Goal: Information Seeking & Learning: Learn about a topic

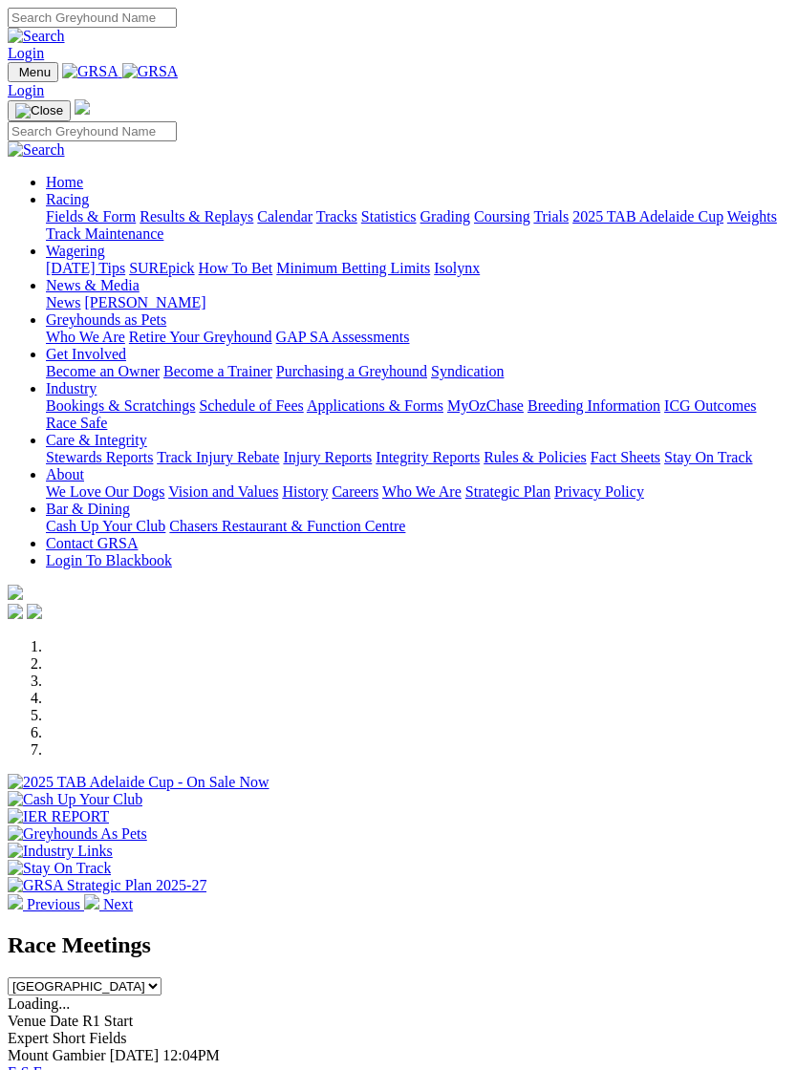
click at [15, 76] on img "Toggle navigation" at bounding box center [15, 76] width 0 height 0
click at [89, 207] on link "Racing" at bounding box center [67, 199] width 43 height 16
click at [257, 224] on link "Calendar" at bounding box center [284, 216] width 55 height 16
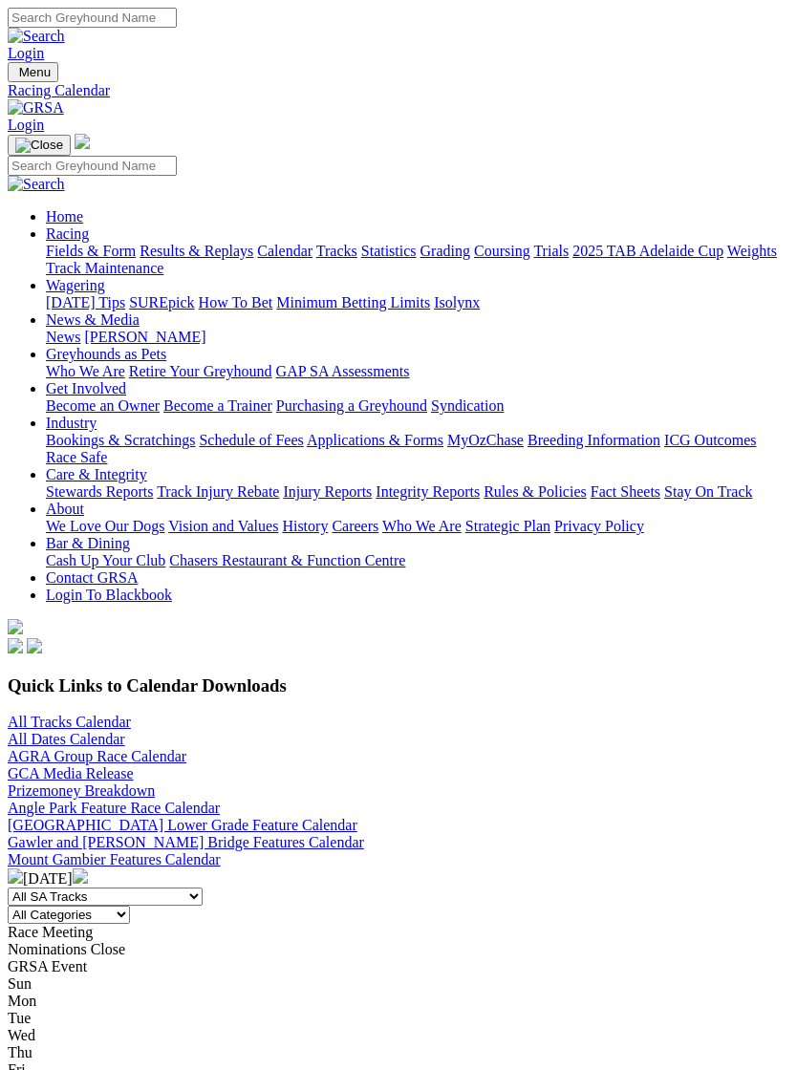
click at [30, 714] on link "All Tracks Calendar" at bounding box center [69, 722] width 123 height 16
click at [38, 714] on link "All Tracks Calendar" at bounding box center [69, 722] width 123 height 16
click at [15, 76] on img "Toggle navigation" at bounding box center [15, 76] width 0 height 0
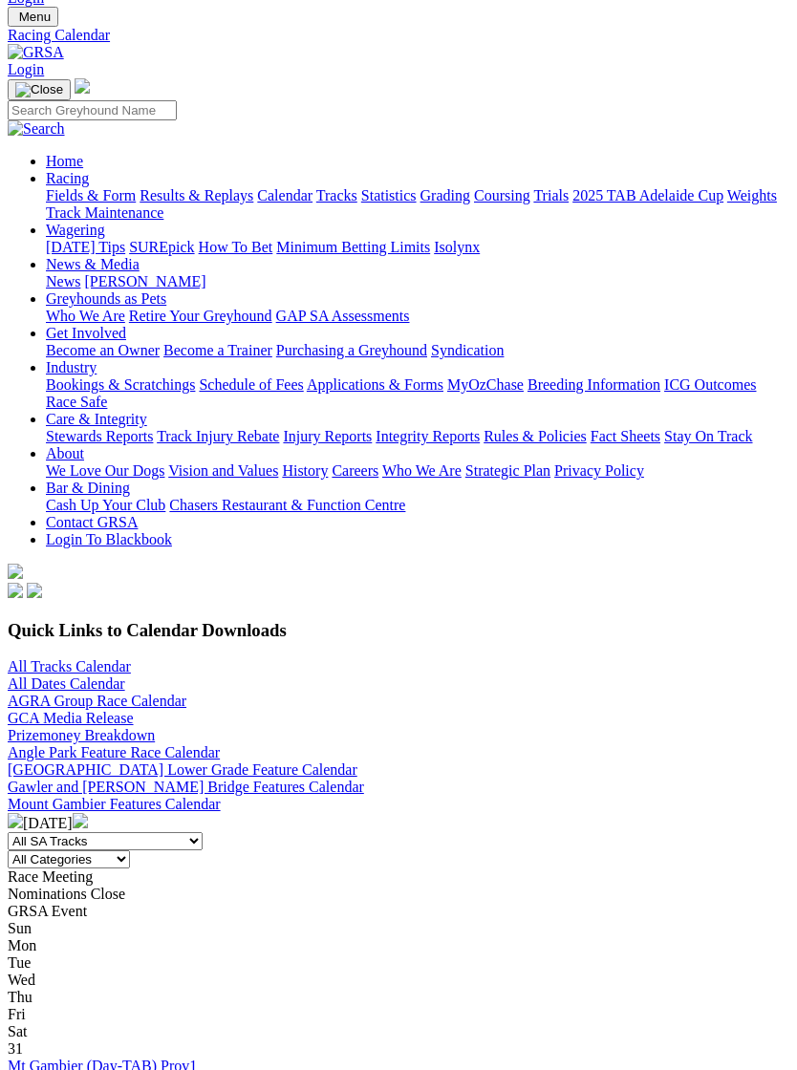
scroll to position [130, 0]
click at [8, 456] on div "Home Racing Fields & Form Results & Replays Calendar Tracks Statistics Grading …" at bounding box center [398, 339] width 781 height 523
click at [38, 476] on div "Home Racing Fields & Form Results & Replays Calendar Tracks Statistics Grading …" at bounding box center [398, 339] width 781 height 523
click at [40, 294] on div "Home Racing Fields & Form Results & Replays Calendar Tracks Statistics Grading …" at bounding box center [398, 339] width 781 height 523
click at [31, 78] on div "Home Racing Fields & Form Results & Replays Calendar Tracks Statistics Grading …" at bounding box center [398, 339] width 781 height 523
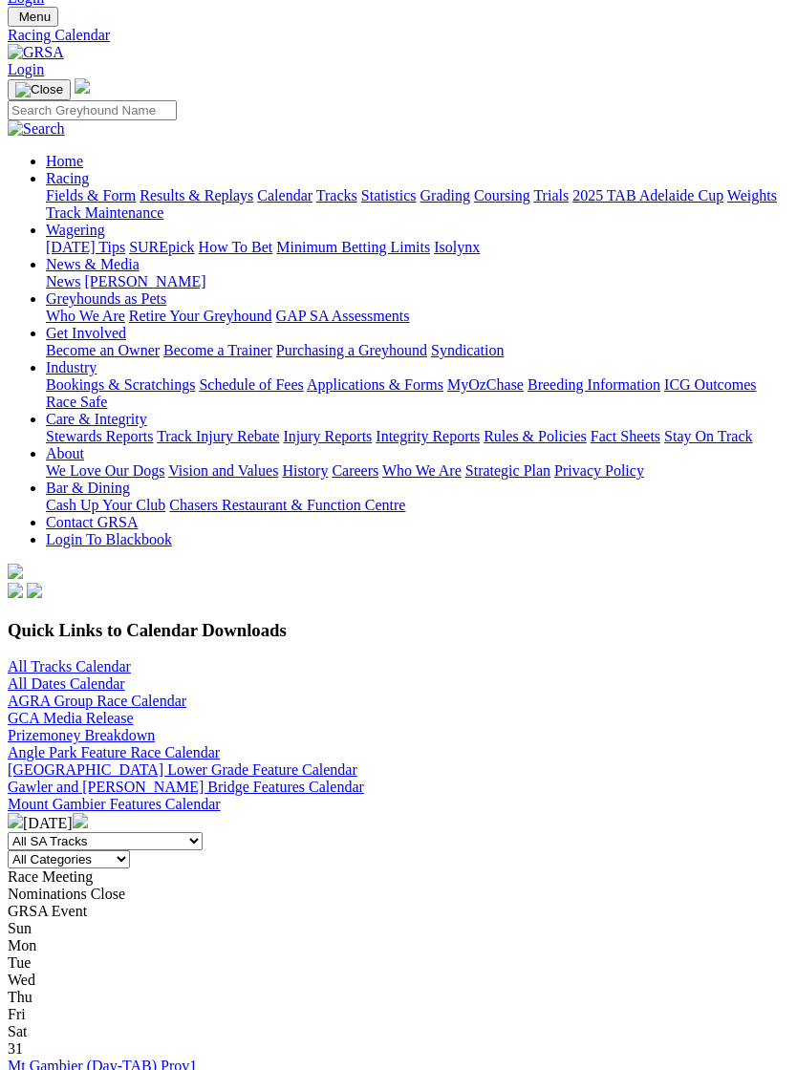
click at [53, 78] on div "Home Racing Fields & Form Results & Replays Calendar Tracks Statistics Grading …" at bounding box center [398, 339] width 781 height 523
click at [42, 339] on div "Home Racing Fields & Form Results & Replays Calendar Tracks Statistics Grading …" at bounding box center [398, 339] width 781 height 523
click at [63, 82] on img "Toggle navigation" at bounding box center [39, 89] width 48 height 15
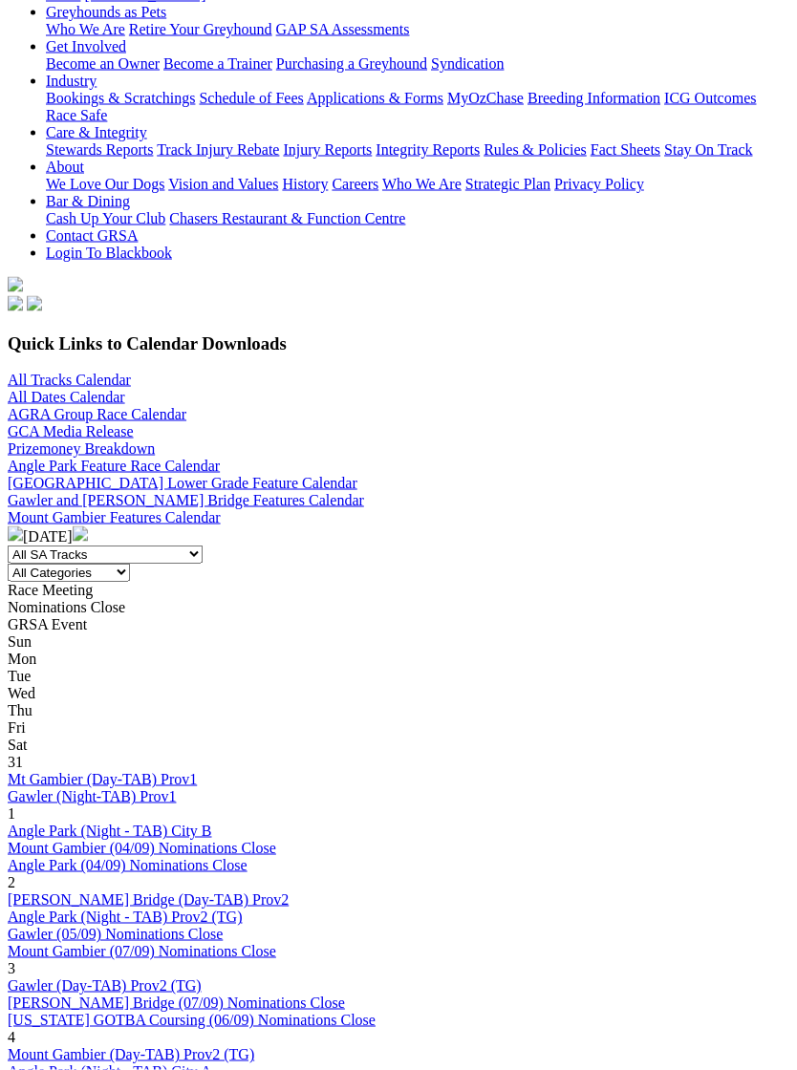
scroll to position [266, 0]
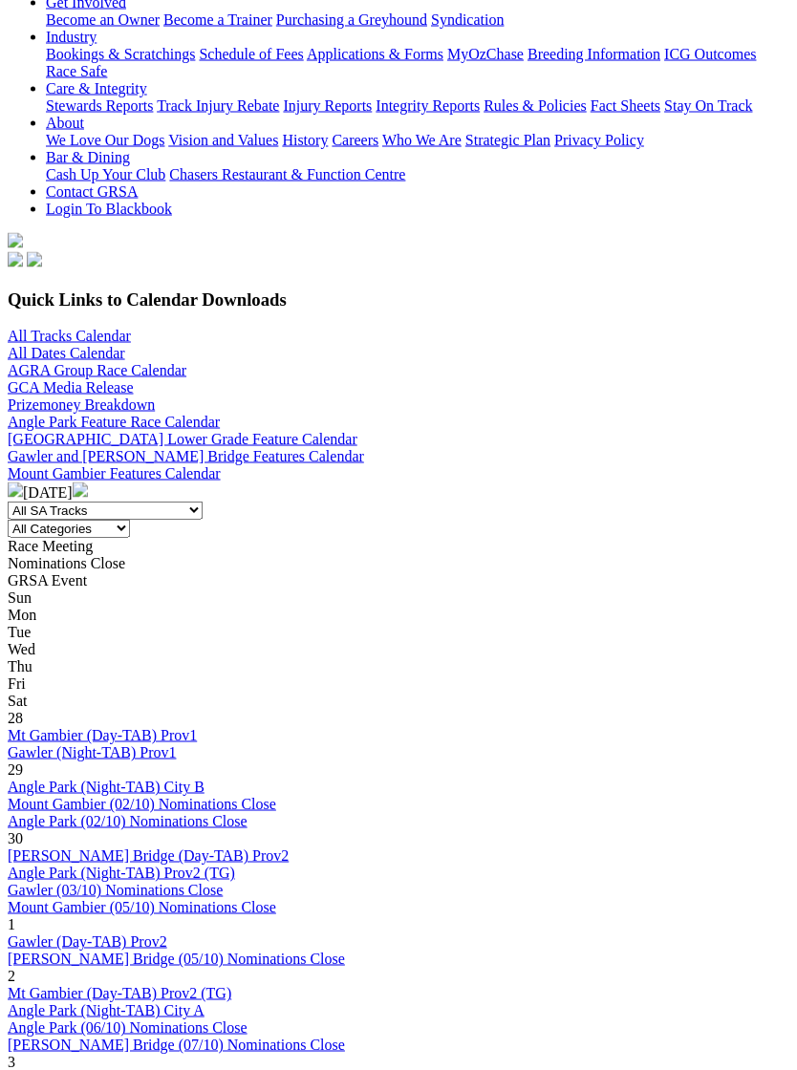
scroll to position [387, 0]
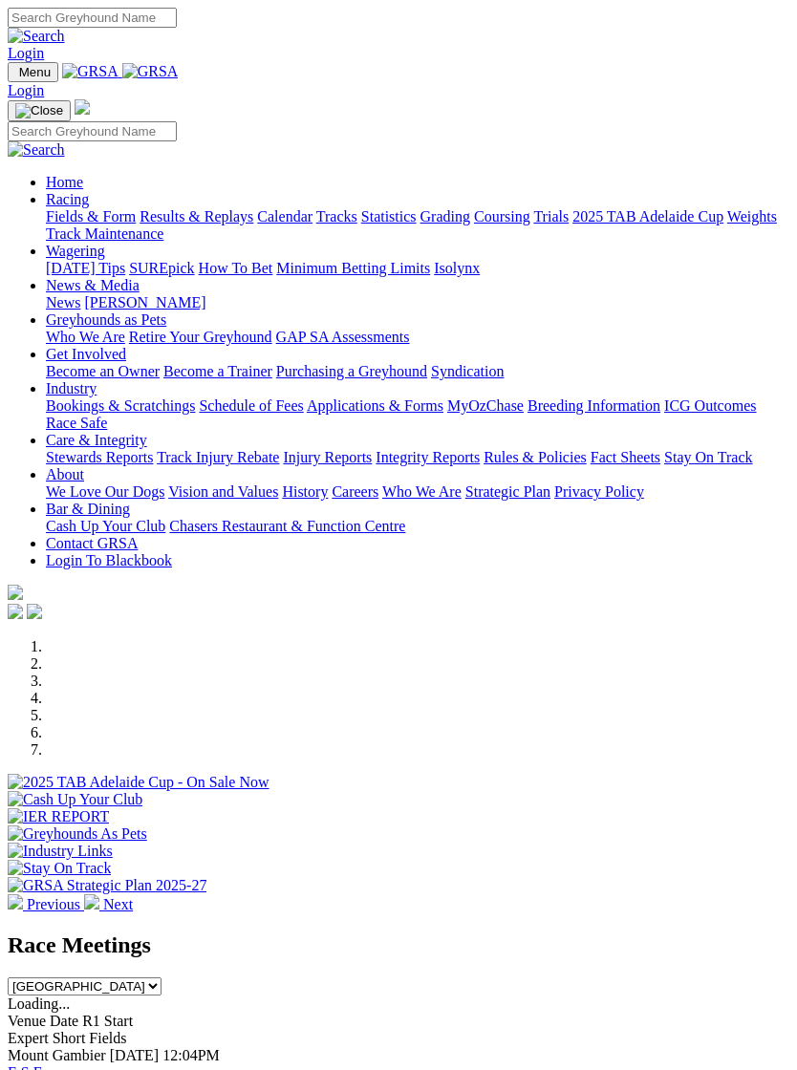
click at [15, 76] on img "Toggle navigation" at bounding box center [15, 76] width 0 height 0
click at [89, 202] on link "Racing" at bounding box center [67, 199] width 43 height 16
click at [420, 224] on link "Grading" at bounding box center [445, 216] width 50 height 16
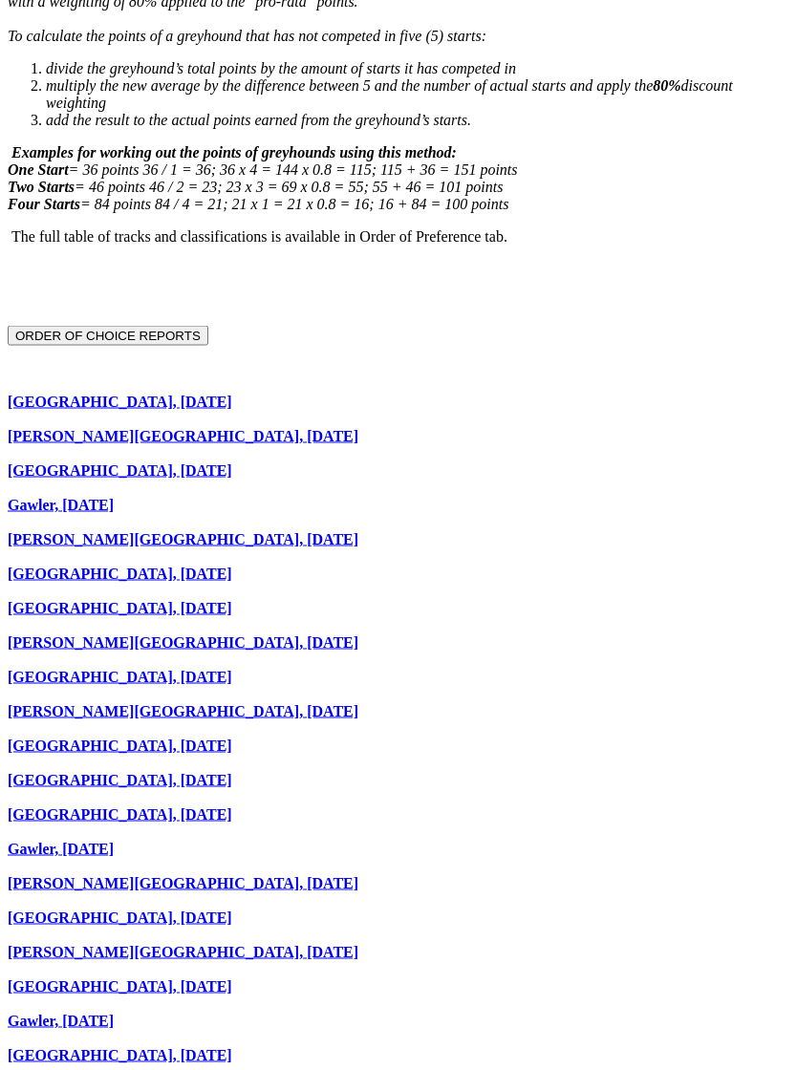
scroll to position [1046, 0]
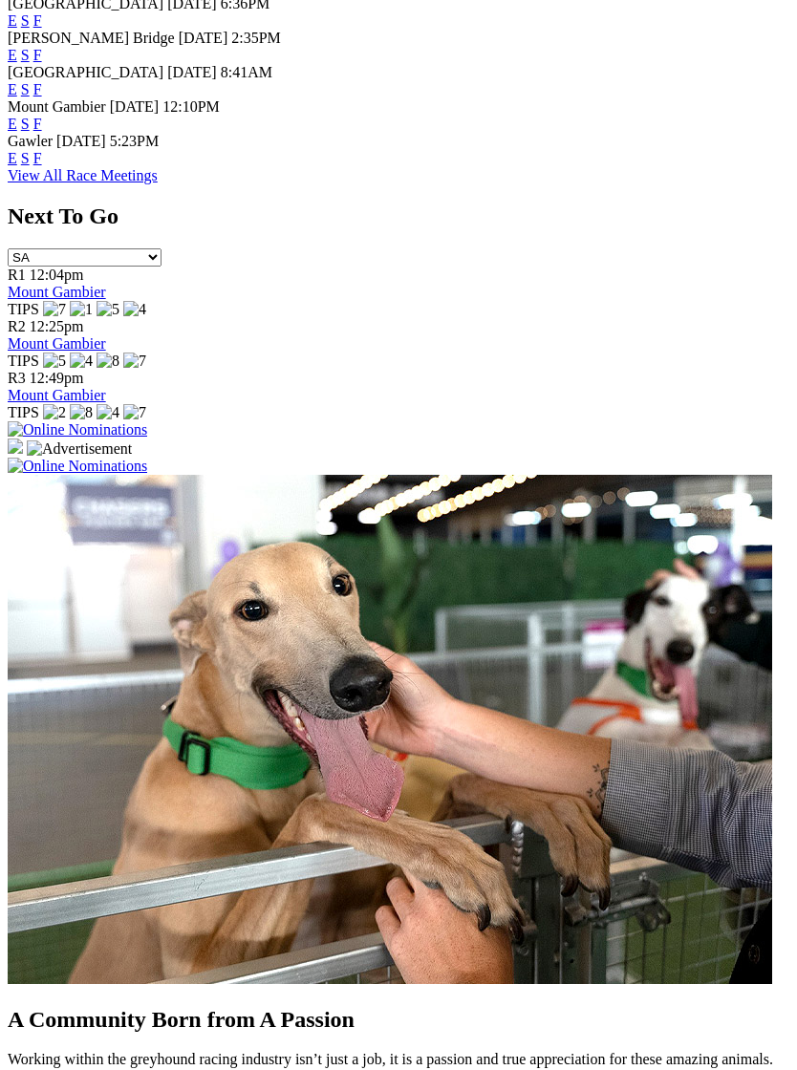
scroll to position [1087, 0]
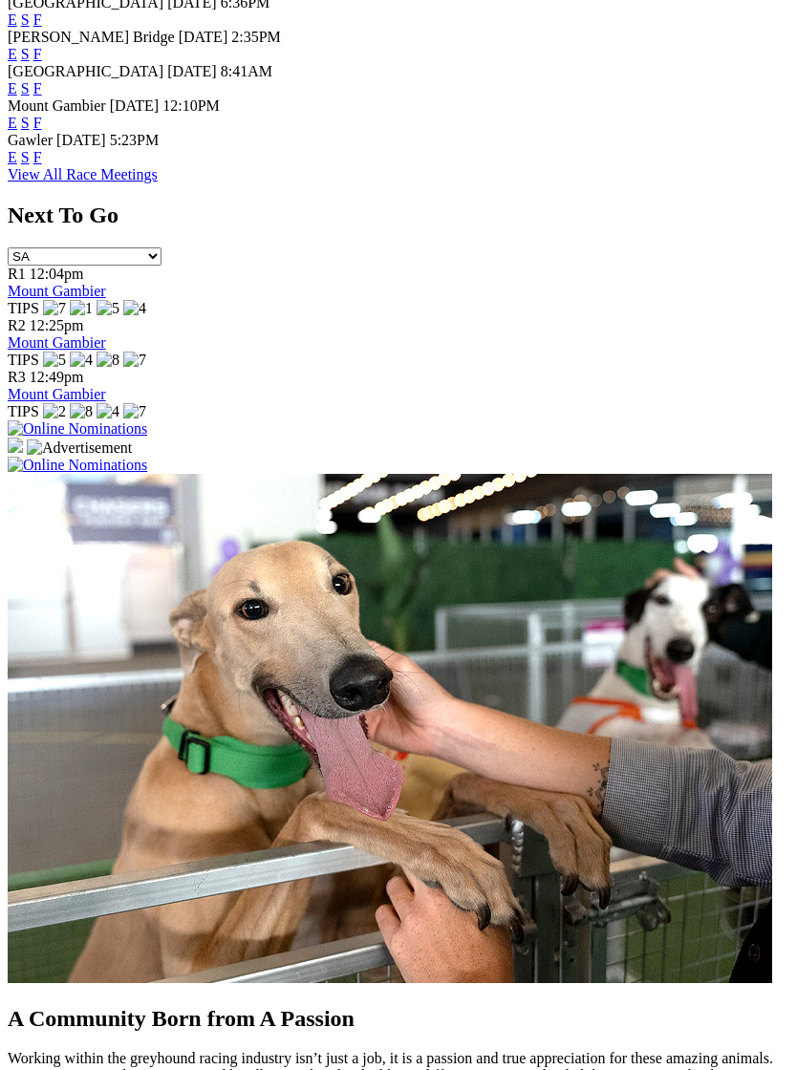
click at [147, 457] on img at bounding box center [77, 465] width 139 height 17
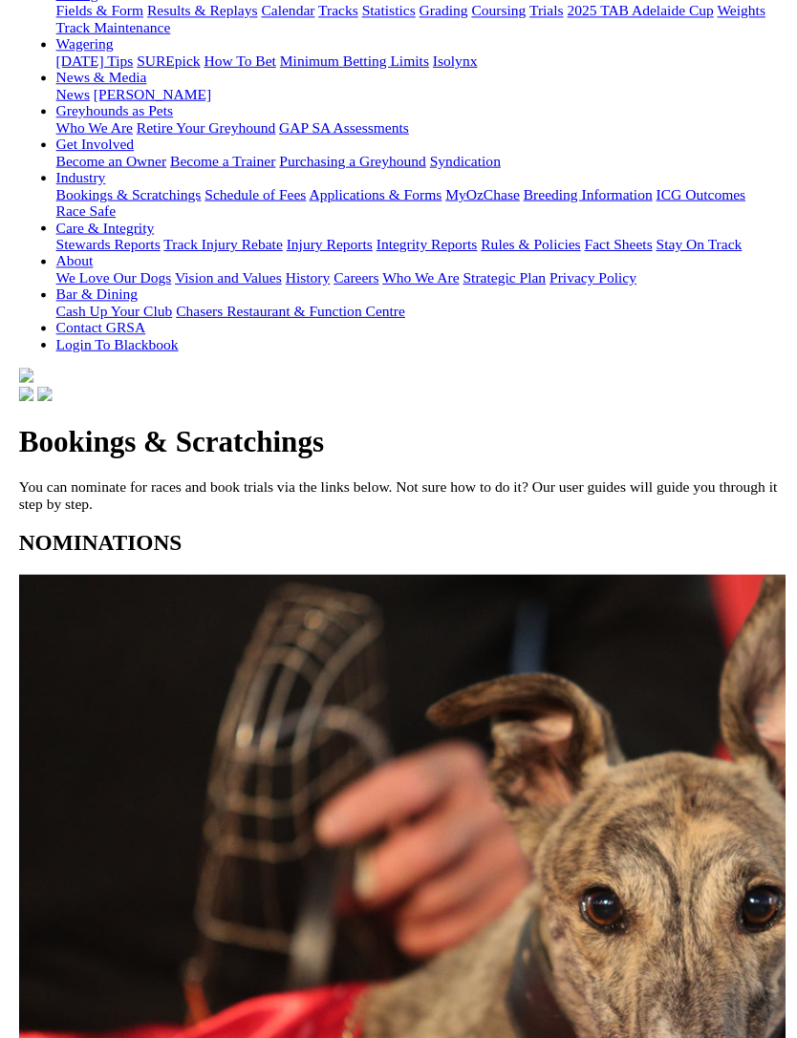
scroll to position [294, 0]
